Goal: Task Accomplishment & Management: Manage account settings

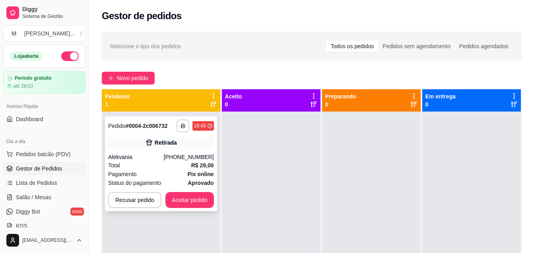
click at [144, 169] on div "Total R$ 29,00" at bounding box center [161, 165] width 106 height 9
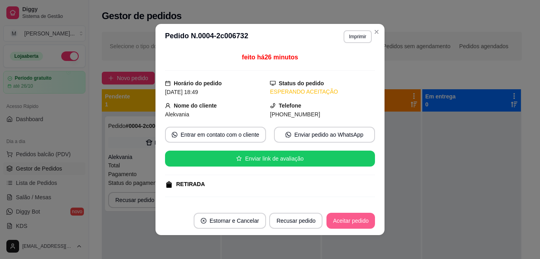
click at [345, 217] on button "Aceitar pedido" at bounding box center [351, 220] width 49 height 16
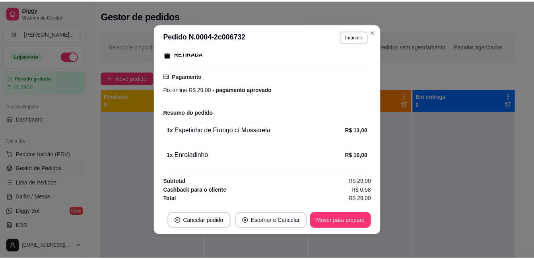
scroll to position [2, 0]
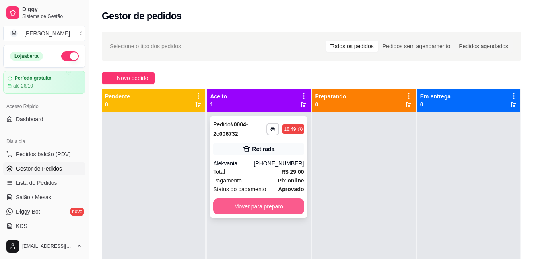
click at [280, 203] on button "Mover para preparo" at bounding box center [258, 206] width 91 height 16
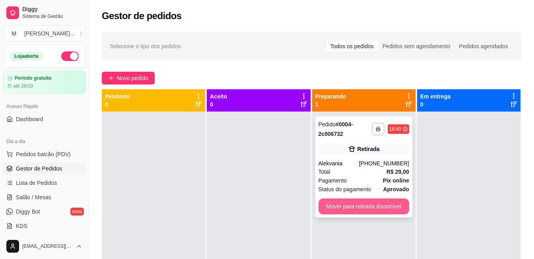
click at [350, 205] on button "Mover para retirada disponível" at bounding box center [364, 206] width 91 height 16
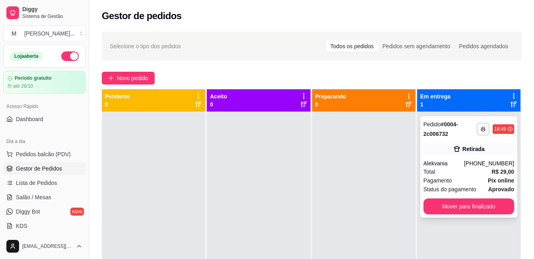
click at [456, 160] on div "Alekvania" at bounding box center [444, 163] width 41 height 8
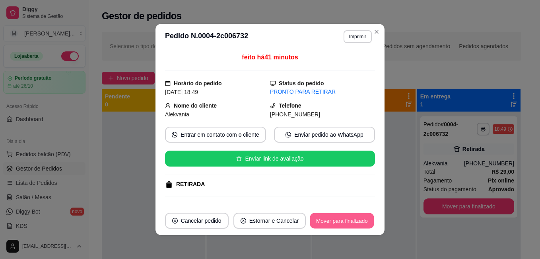
click at [327, 225] on button "Mover para finalizado" at bounding box center [342, 221] width 64 height 16
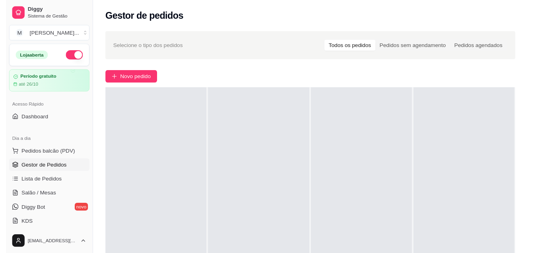
scroll to position [0, 0]
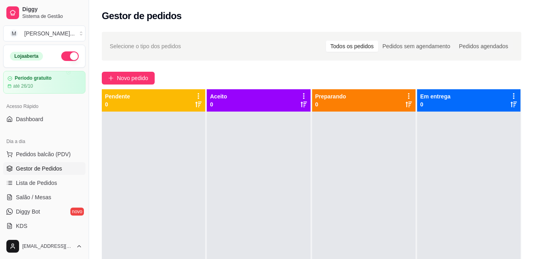
click at [205, 49] on div "Selecione o tipo dos pedidos Todos os pedidos Pedidos sem agendamento Pedidos a…" at bounding box center [312, 46] width 404 height 13
click at [44, 209] on link "Diggy Bot novo" at bounding box center [44, 211] width 82 height 13
